Goal: Register for event/course

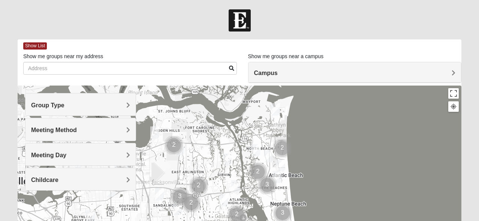
click at [133, 110] on div "Group Type" at bounding box center [80, 104] width 110 height 22
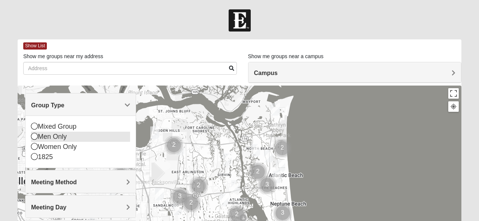
click at [34, 138] on icon at bounding box center [34, 136] width 7 height 7
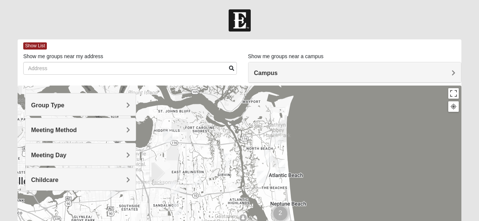
click at [131, 130] on div "Meeting Method" at bounding box center [80, 129] width 110 height 22
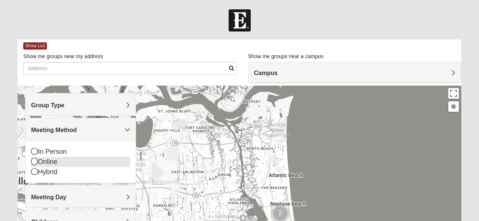
click at [35, 158] on icon at bounding box center [34, 161] width 7 height 7
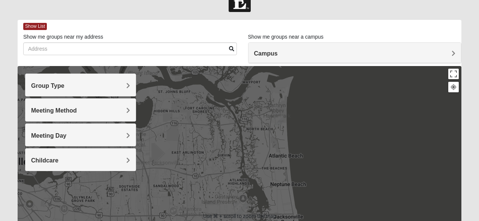
scroll to position [13, 0]
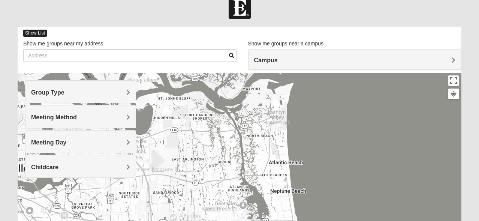
click at [36, 36] on span "Show List" at bounding box center [35, 33] width 24 height 7
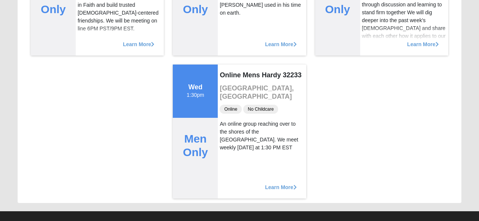
scroll to position [183, 0]
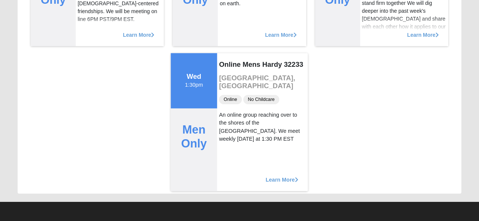
click at [286, 175] on span "Learn More" at bounding box center [282, 175] width 33 height 0
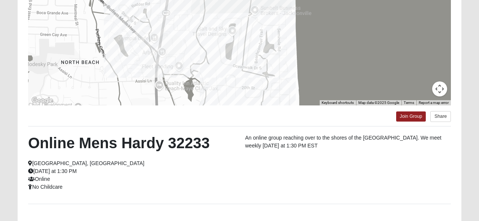
scroll to position [124, 0]
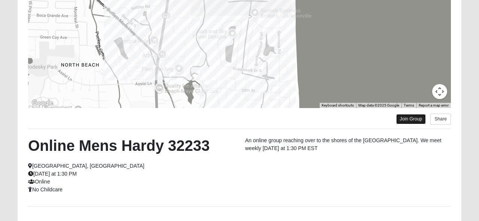
click at [410, 119] on link "Join Group" at bounding box center [411, 119] width 30 height 10
